Goal: Information Seeking & Learning: Learn about a topic

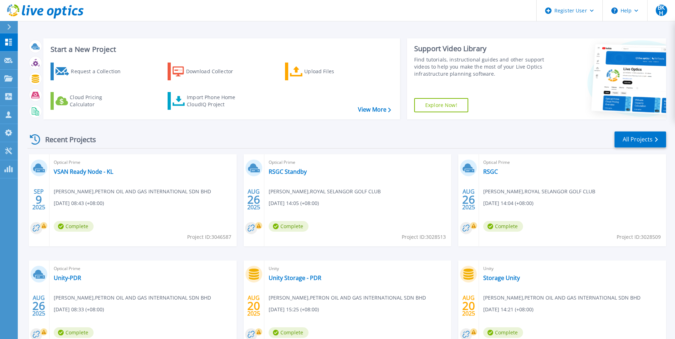
click at [592, 11] on icon at bounding box center [592, 11] width 4 height 2
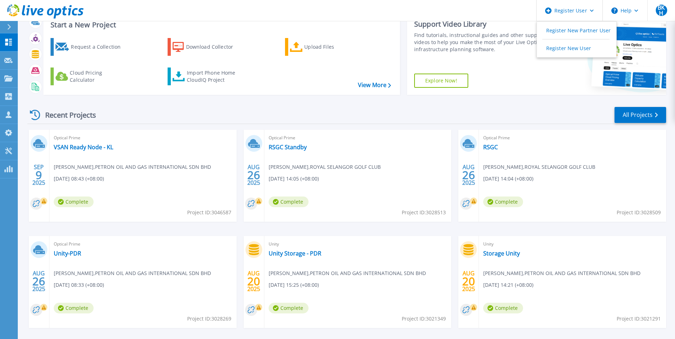
scroll to position [55, 0]
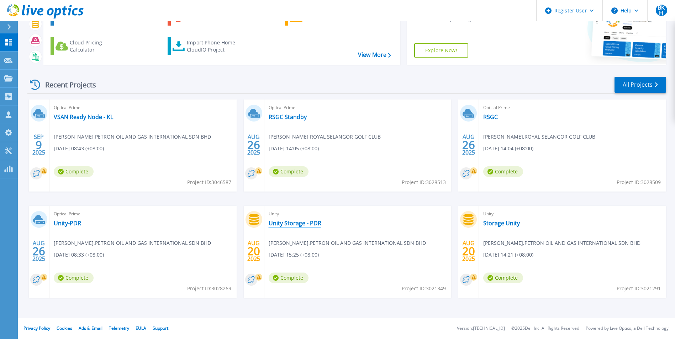
click at [288, 222] on link "Unity Storage - PDR" at bounding box center [294, 223] width 53 height 7
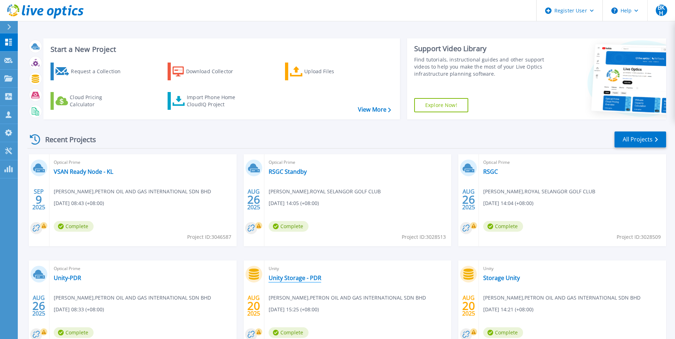
click at [286, 281] on link "Unity Storage - PDR" at bounding box center [294, 278] width 53 height 7
click at [71, 279] on link "Unity-PDR" at bounding box center [67, 278] width 27 height 7
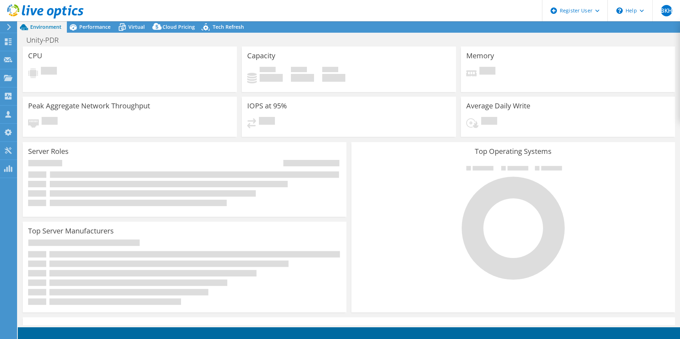
select select "USD"
select select "Singapore"
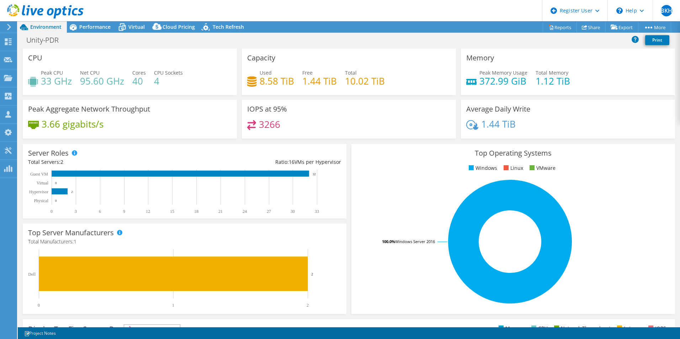
click at [98, 30] on span "Performance" at bounding box center [94, 26] width 31 height 7
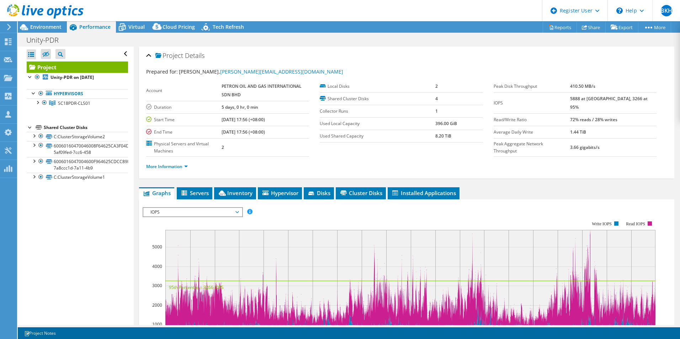
click at [137, 30] on span "Virtual" at bounding box center [136, 26] width 16 height 7
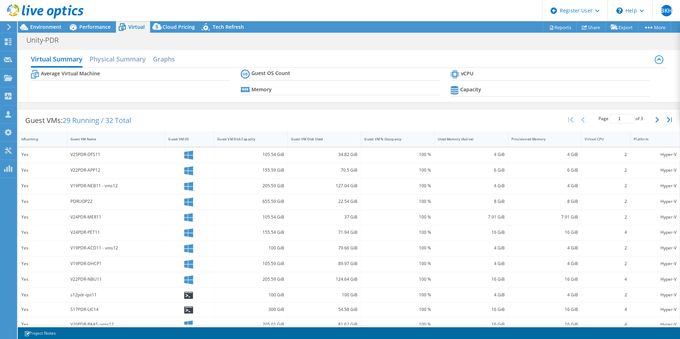
click at [177, 29] on span "Cloud Pricing" at bounding box center [179, 26] width 32 height 7
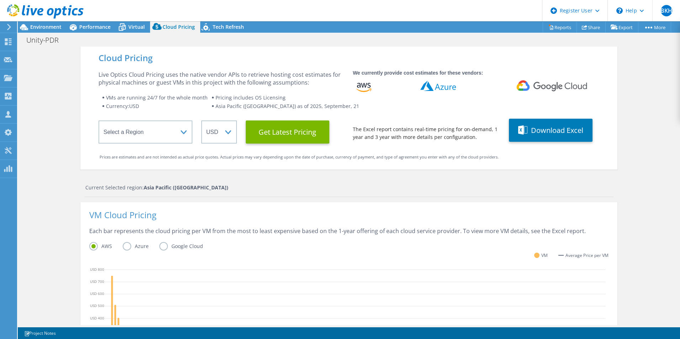
click at [213, 27] on span "Tech Refresh" at bounding box center [228, 26] width 31 height 7
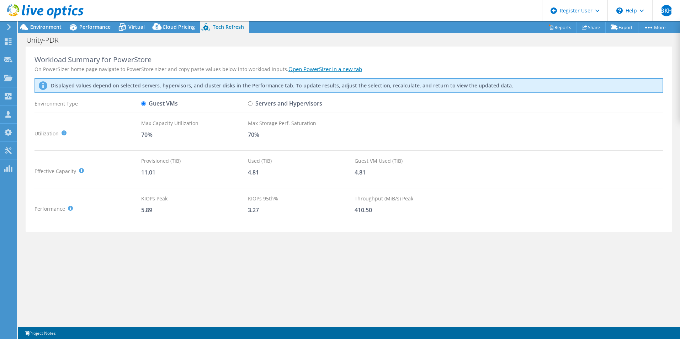
click at [101, 27] on span "Performance" at bounding box center [94, 26] width 31 height 7
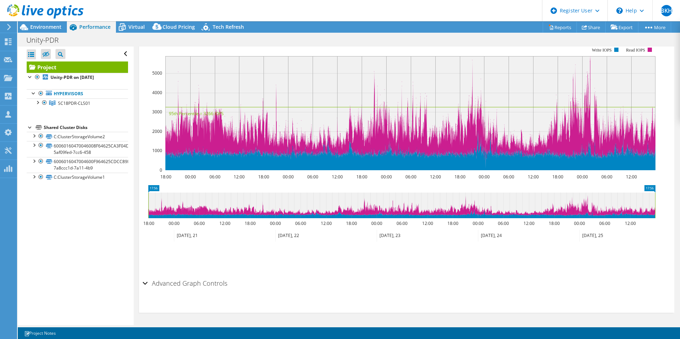
scroll to position [32, 0]
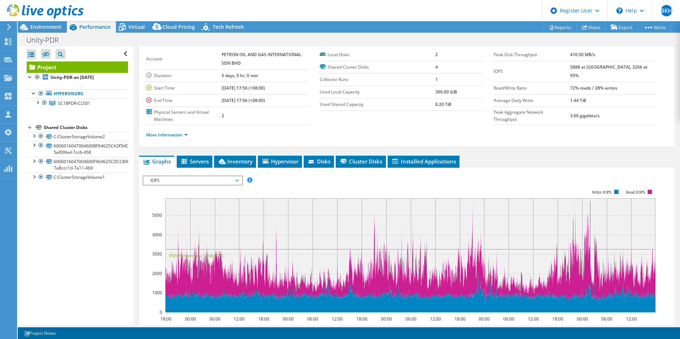
click at [191, 161] on span "Servers" at bounding box center [194, 161] width 28 height 7
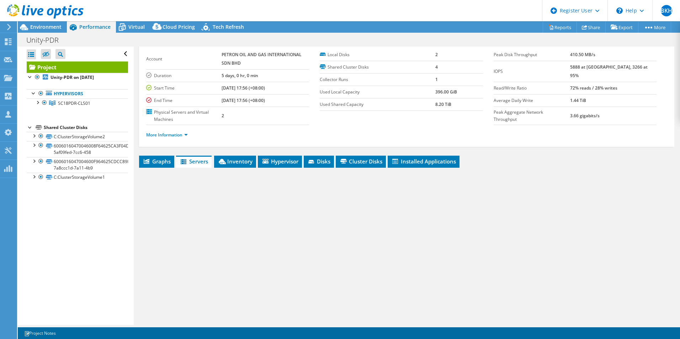
scroll to position [52, 0]
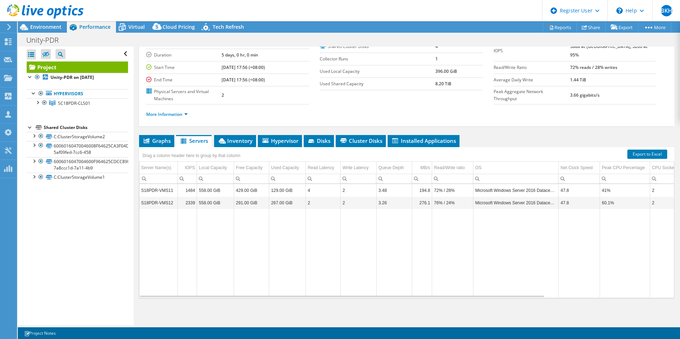
click at [54, 28] on span "Environment" at bounding box center [45, 26] width 31 height 7
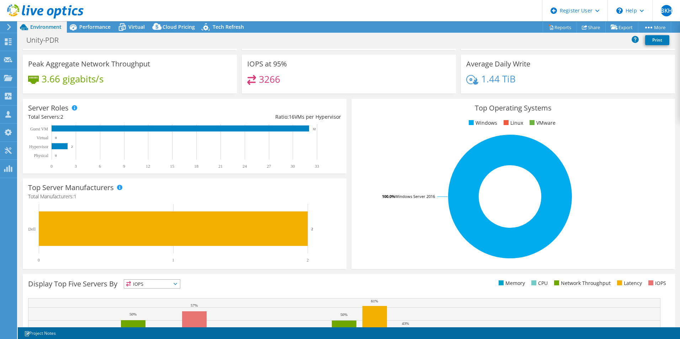
scroll to position [0, 0]
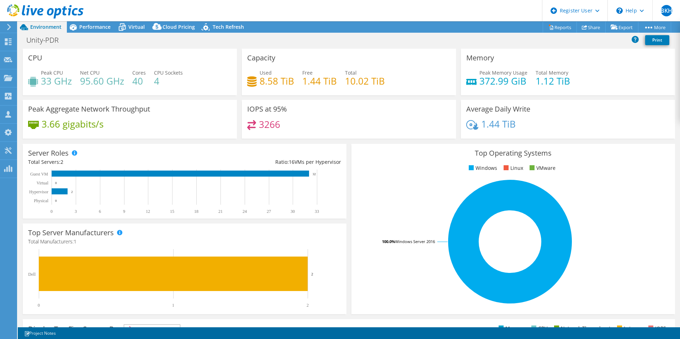
click at [79, 25] on icon at bounding box center [73, 27] width 12 height 12
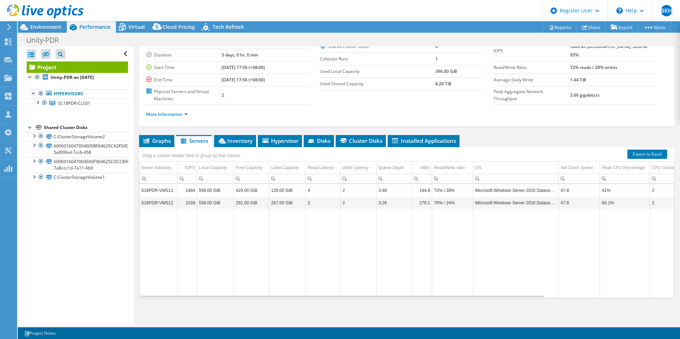
click at [134, 30] on span "Virtual" at bounding box center [136, 26] width 16 height 7
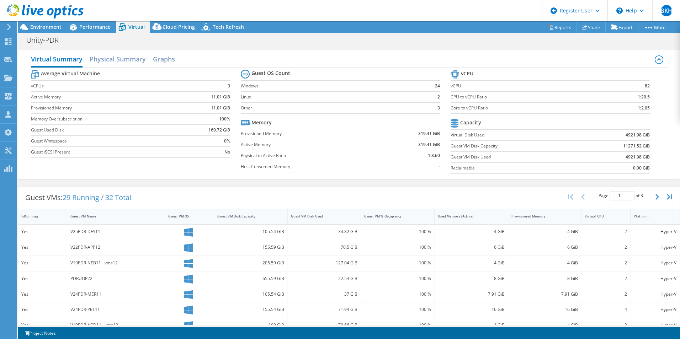
click at [164, 30] on span "Cloud Pricing" at bounding box center [179, 26] width 32 height 7
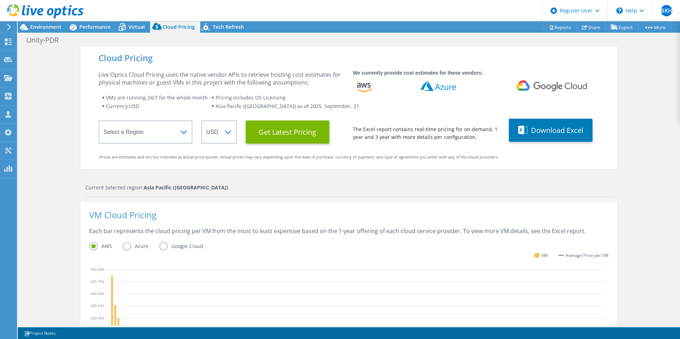
click at [222, 28] on span "Tech Refresh" at bounding box center [228, 26] width 31 height 7
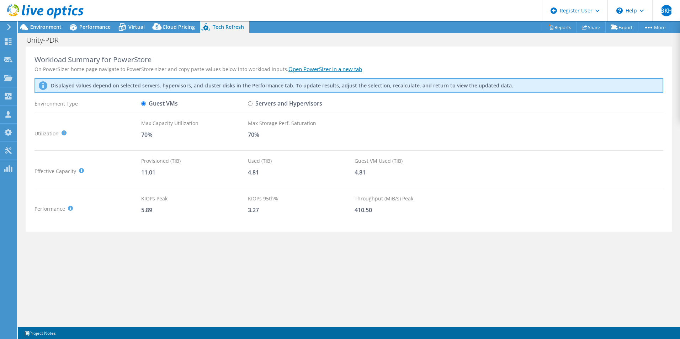
click at [54, 25] on span "Environment" at bounding box center [45, 26] width 31 height 7
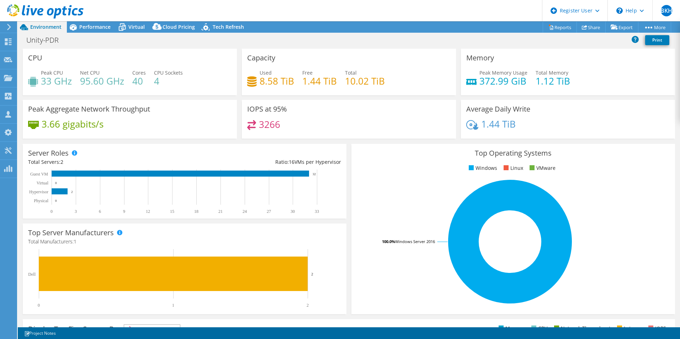
click at [85, 28] on span "Performance" at bounding box center [94, 26] width 31 height 7
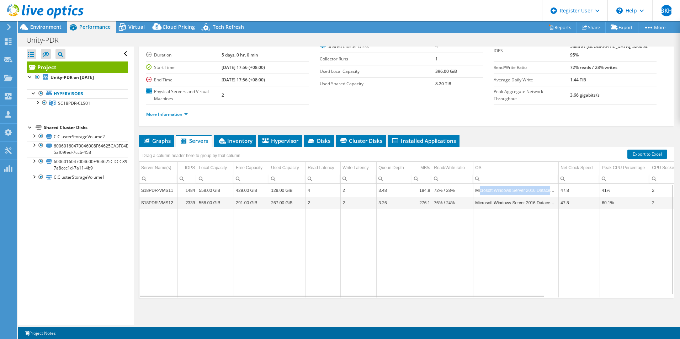
drag, startPoint x: 480, startPoint y: 191, endPoint x: 555, endPoint y: 194, distance: 75.1
click at [555, 194] on td "Microsoft Windows Server 2016 Datacenter" at bounding box center [515, 190] width 85 height 12
